Goal: Transaction & Acquisition: Book appointment/travel/reservation

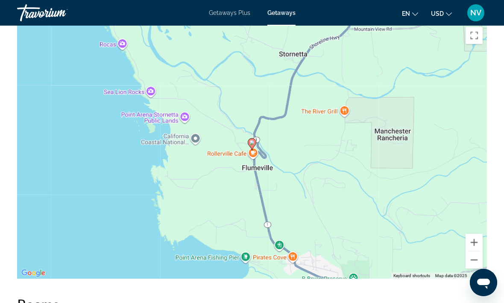
scroll to position [1349, 0]
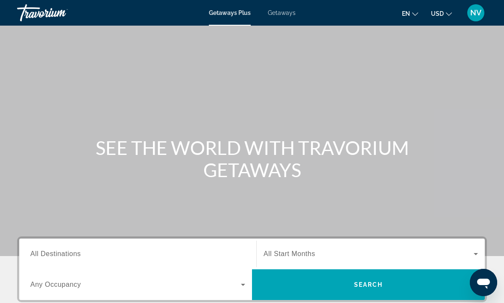
click at [278, 11] on span "Getaways" at bounding box center [282, 12] width 28 height 7
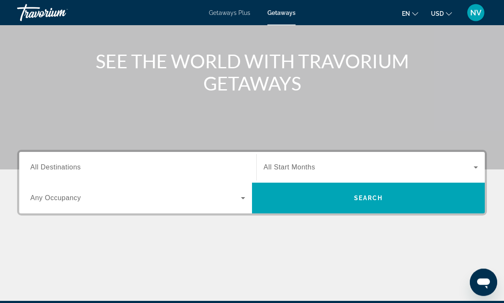
scroll to position [95, 0]
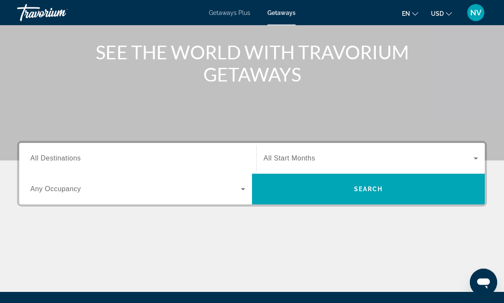
click at [51, 160] on span "All Destinations" at bounding box center [55, 158] width 50 height 7
click at [51, 160] on input "Destination All Destinations" at bounding box center [137, 159] width 215 height 10
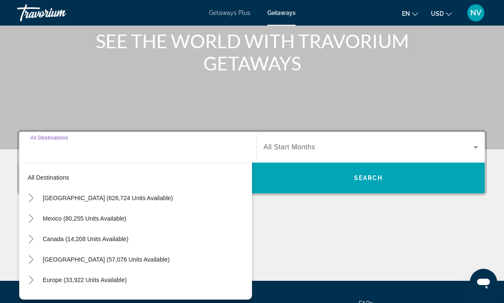
scroll to position [161, 0]
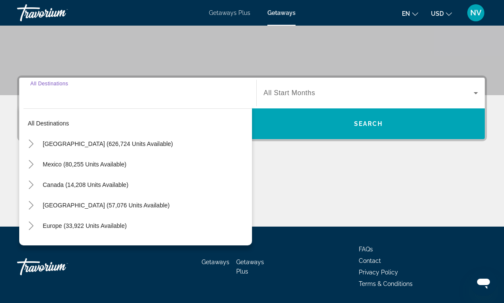
click at [62, 149] on span "Search widget" at bounding box center [145, 144] width 214 height 21
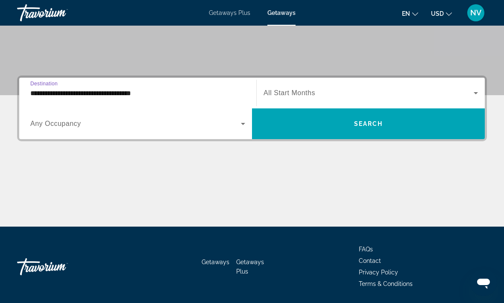
click at [42, 96] on input "**********" at bounding box center [137, 93] width 215 height 10
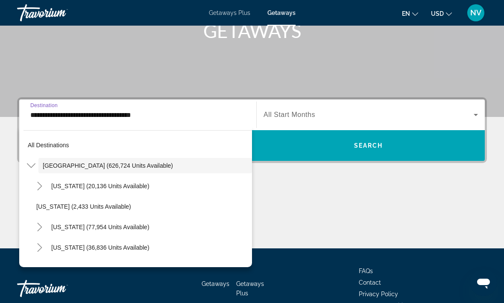
click at [65, 229] on span "[US_STATE] (77,954 units available)" at bounding box center [100, 227] width 98 height 7
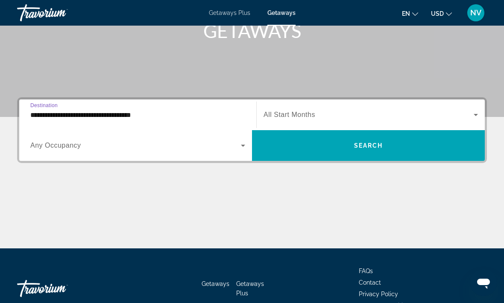
type input "**********"
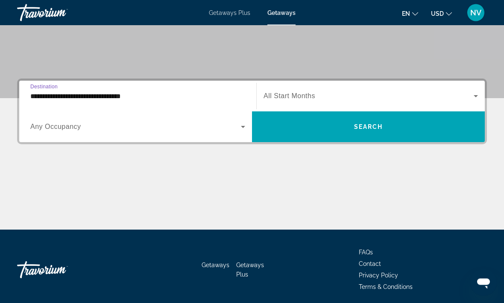
scroll to position [161, 0]
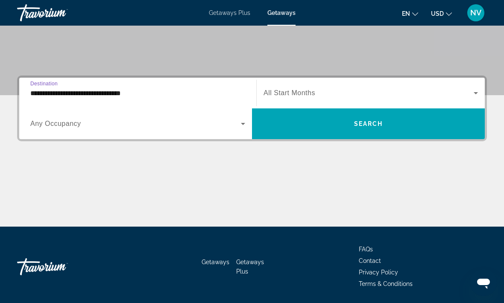
click at [468, 98] on span "Search widget" at bounding box center [369, 93] width 210 height 10
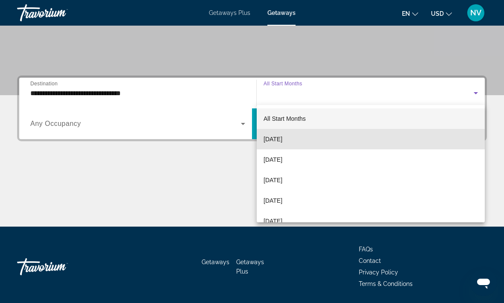
click at [277, 141] on span "[DATE]" at bounding box center [273, 139] width 19 height 10
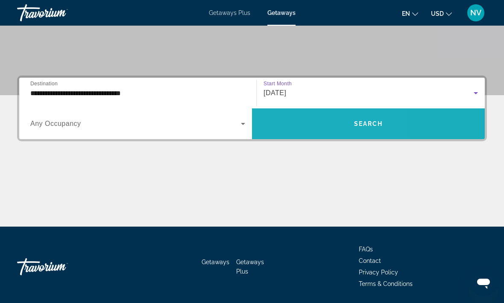
click at [284, 119] on span "Search widget" at bounding box center [368, 124] width 233 height 21
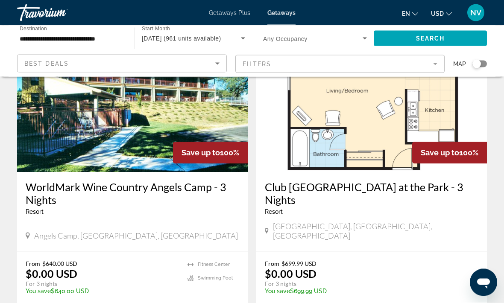
scroll to position [1288, 0]
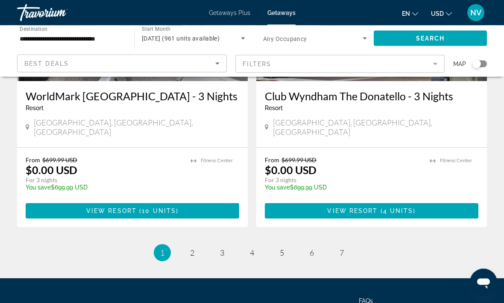
scroll to position [1709, 0]
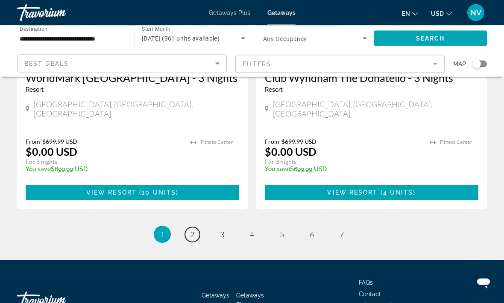
click at [191, 230] on span "2" at bounding box center [192, 234] width 4 height 9
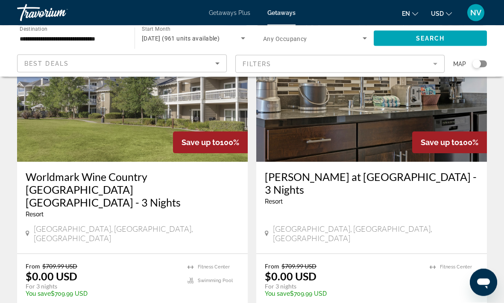
scroll to position [694, 0]
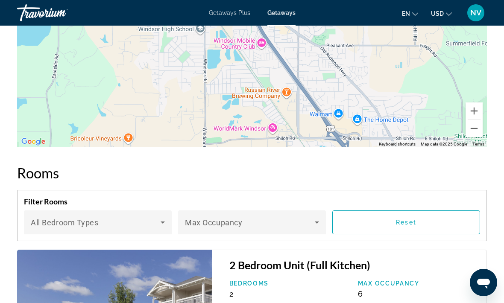
scroll to position [1670, 0]
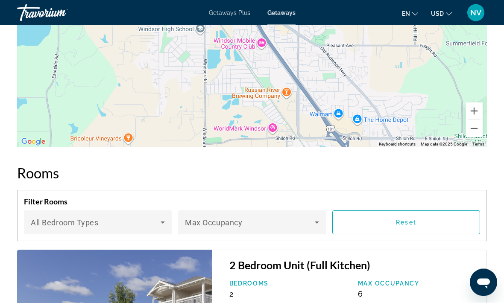
click at [316, 218] on icon "Main content" at bounding box center [317, 223] width 10 height 10
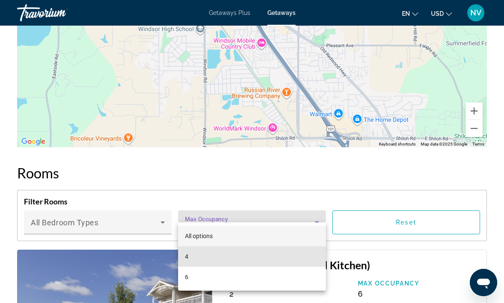
click at [194, 258] on mat-option "4" at bounding box center [252, 256] width 148 height 21
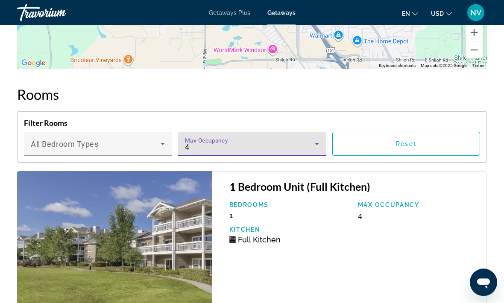
scroll to position [1762, 0]
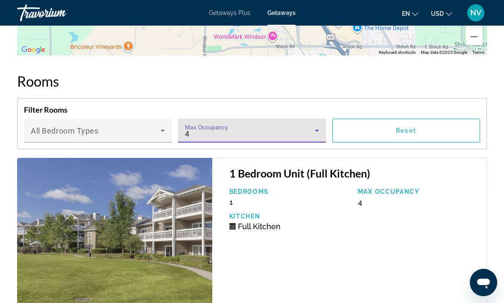
click at [317, 126] on icon "Main content" at bounding box center [317, 131] width 10 height 10
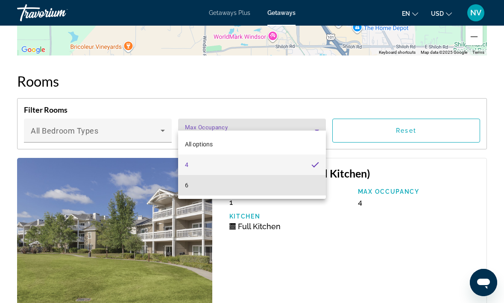
click at [212, 189] on mat-option "6" at bounding box center [252, 185] width 148 height 21
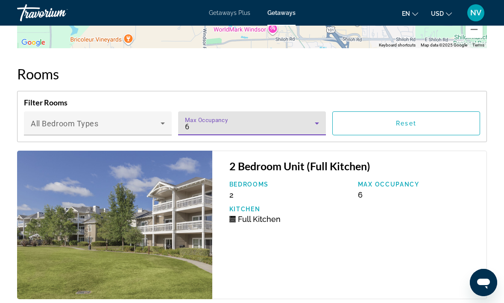
scroll to position [1769, 0]
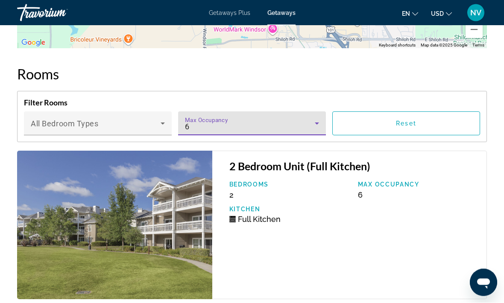
click at [316, 119] on icon "Main content" at bounding box center [317, 124] width 10 height 10
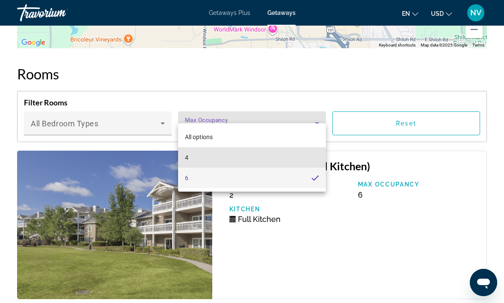
click at [227, 152] on mat-option "4" at bounding box center [252, 157] width 148 height 21
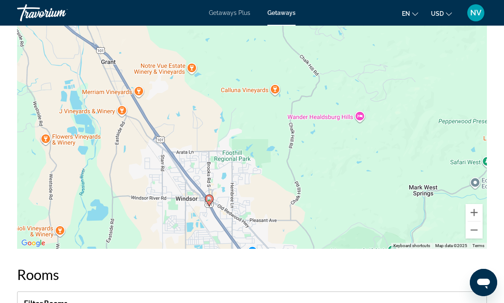
scroll to position [1567, 0]
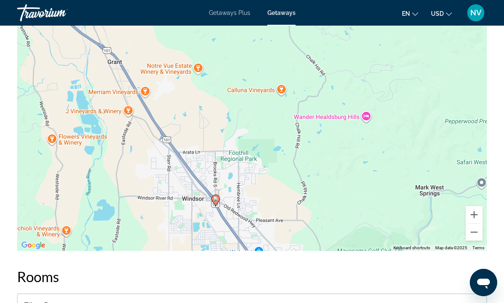
click at [477, 224] on button "Zoom out" at bounding box center [474, 232] width 17 height 17
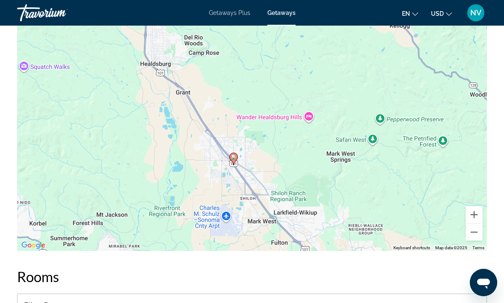
click at [471, 225] on button "Zoom out" at bounding box center [474, 232] width 17 height 17
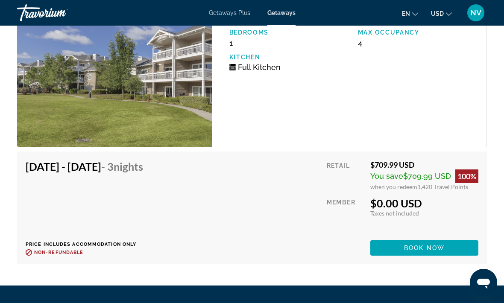
scroll to position [1969, 0]
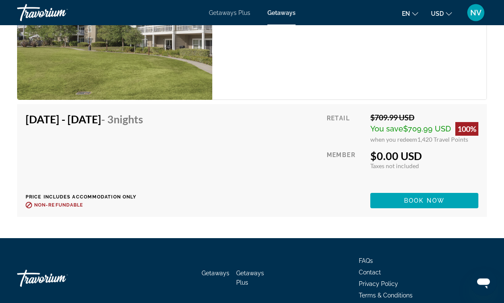
click at [399, 191] on span "Main content" at bounding box center [424, 201] width 108 height 21
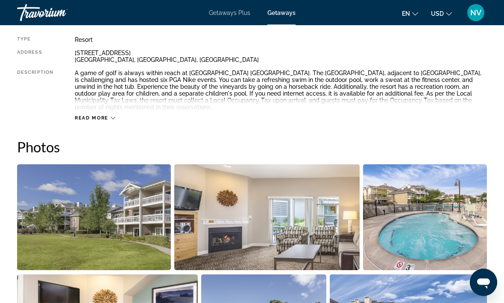
click at [100, 116] on span "Read more" at bounding box center [92, 119] width 34 height 6
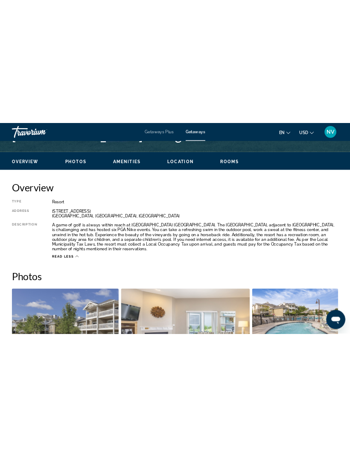
scroll to position [317, 0]
